Goal: Check status: Check status

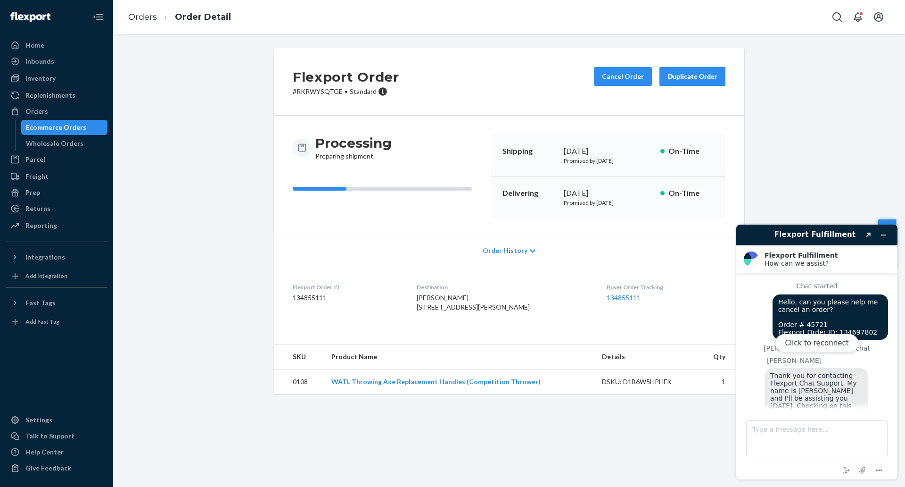
scroll to position [313, 0]
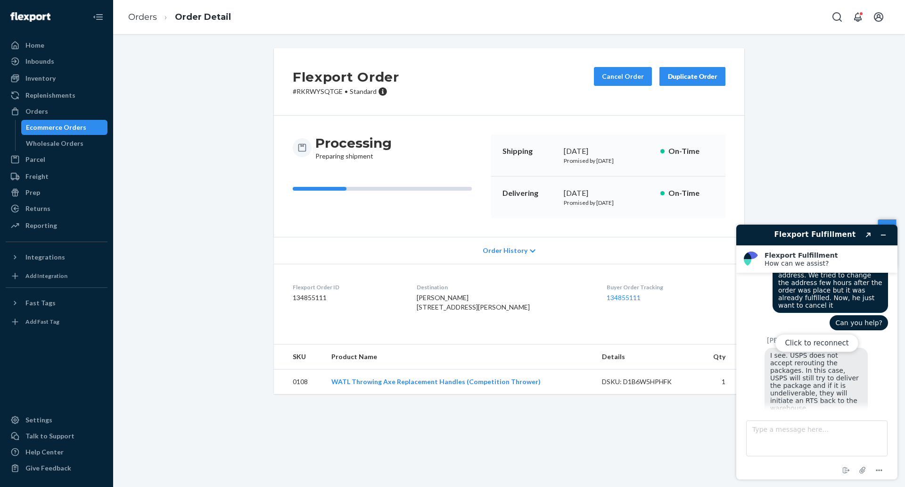
click at [887, 236] on div "Click to reconnect" at bounding box center [816, 351] width 161 height 255
click at [887, 237] on div "Click to reconnect" at bounding box center [816, 351] width 161 height 255
click at [883, 235] on div "Click to reconnect" at bounding box center [816, 351] width 161 height 255
click at [878, 476] on footer "Type a message here... End chat Attach file Options" at bounding box center [816, 444] width 161 height 70
click at [884, 471] on icon "Menu" at bounding box center [879, 469] width 11 height 11
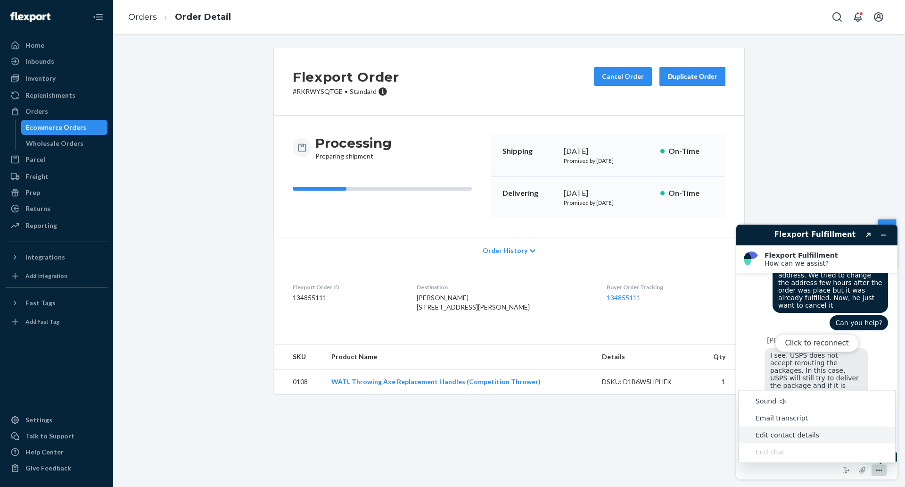
click at [641, 439] on div "Flexport Order # RKRWYSQTGE • Standard Cancel Order Duplicate Order Processing …" at bounding box center [509, 260] width 792 height 453
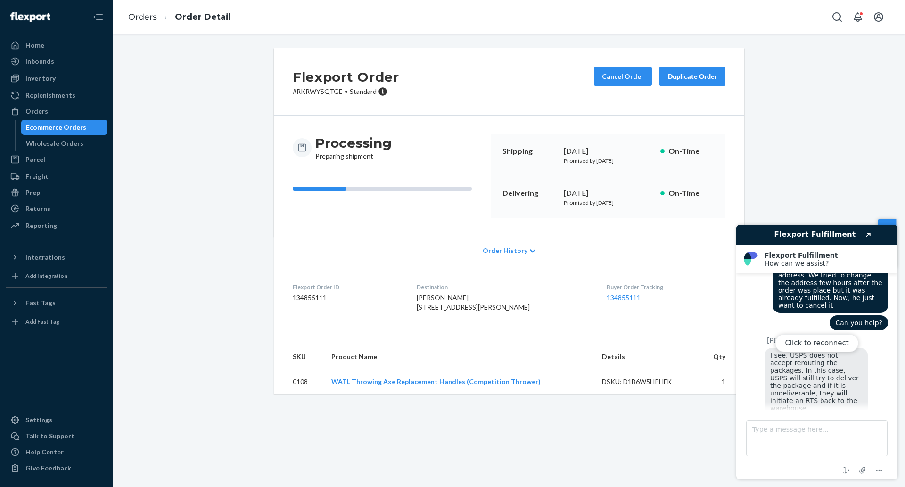
click at [661, 440] on div "Flexport Order # RKRWYSQTGE • Standard Cancel Order Duplicate Order Processing …" at bounding box center [509, 260] width 792 height 453
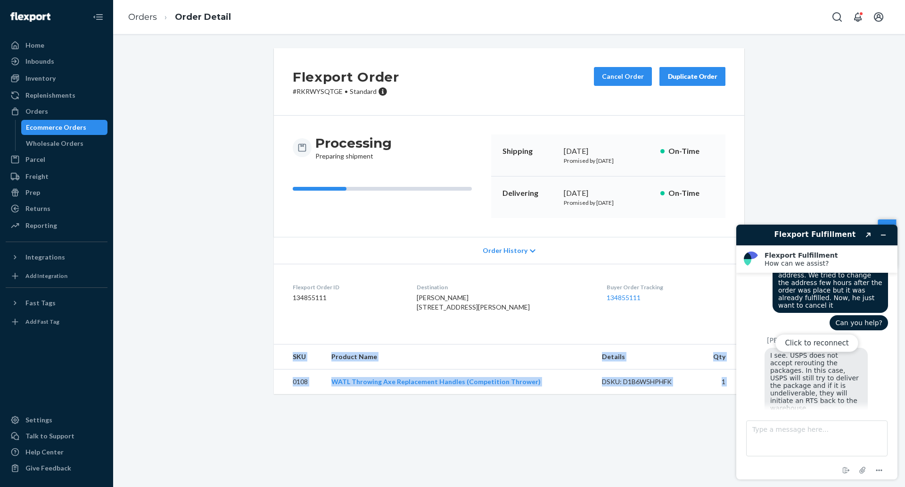
click at [661, 440] on div "Flexport Order # RKRWYSQTGE • Standard Cancel Order Duplicate Order Processing …" at bounding box center [509, 260] width 792 height 453
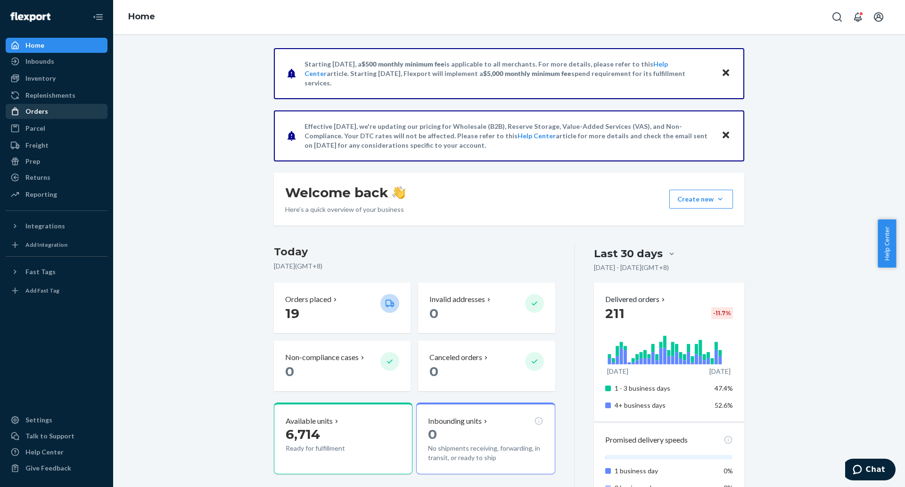
click at [46, 109] on div "Orders" at bounding box center [36, 111] width 23 height 9
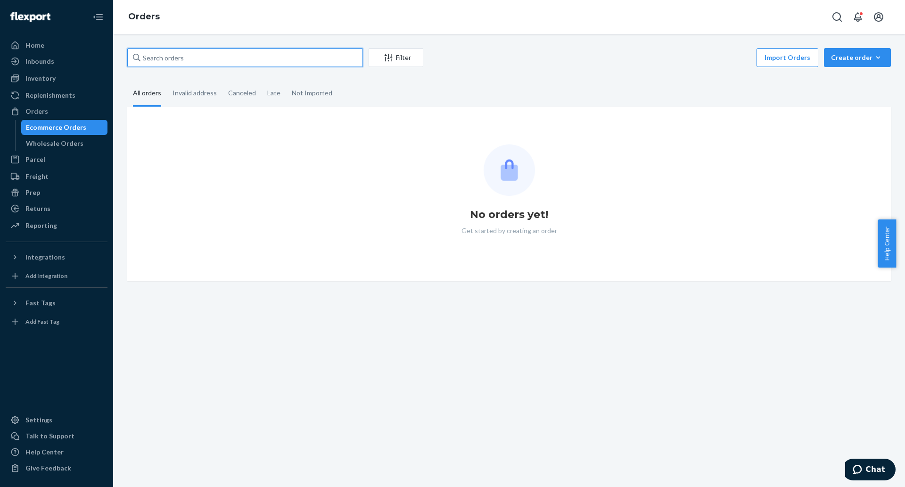
click at [279, 59] on input "text" at bounding box center [245, 57] width 236 height 19
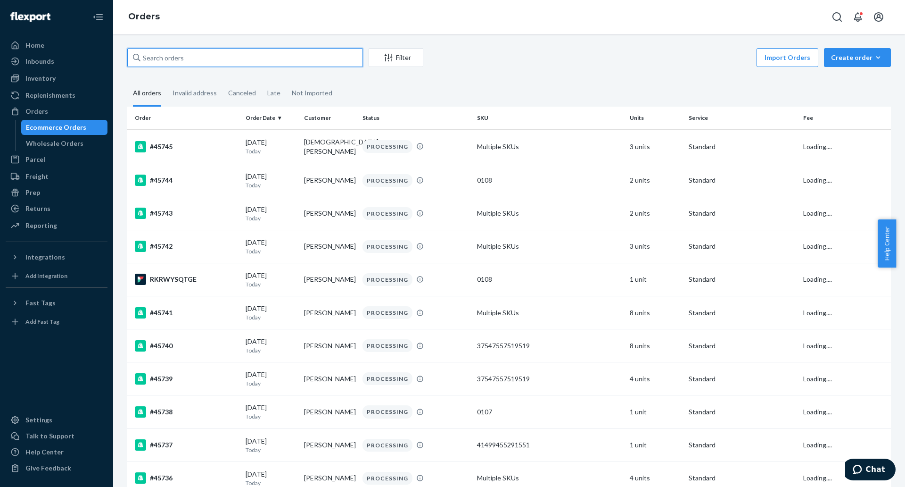
paste input "45646"
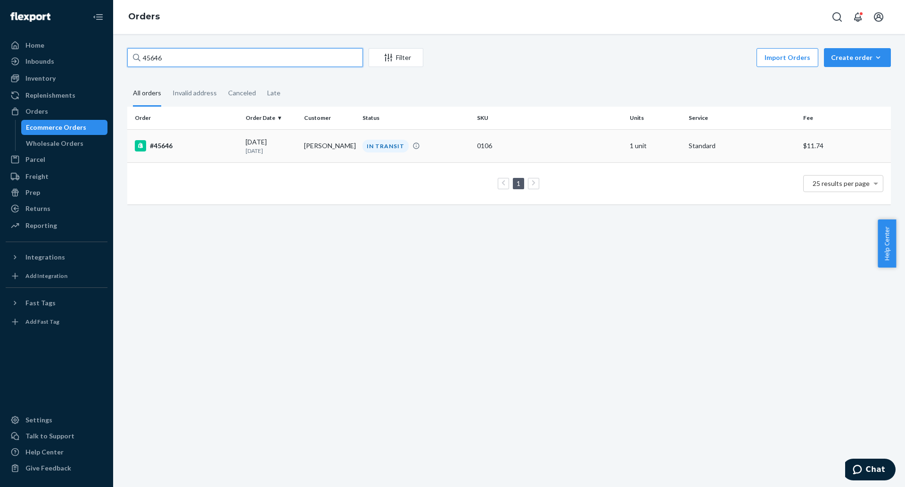
type input "45646"
click at [168, 143] on div "#45646" at bounding box center [186, 145] width 103 height 11
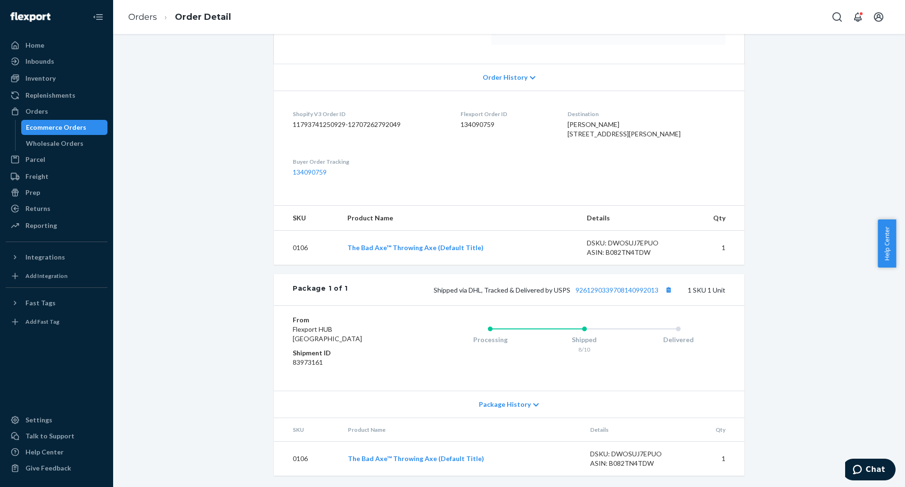
scroll to position [192, 0]
click at [619, 290] on link "9261290339708140992013" at bounding box center [617, 290] width 83 height 8
click at [637, 290] on link "9261290339708140992013" at bounding box center [617, 290] width 83 height 8
